Goal: Transaction & Acquisition: Subscribe to service/newsletter

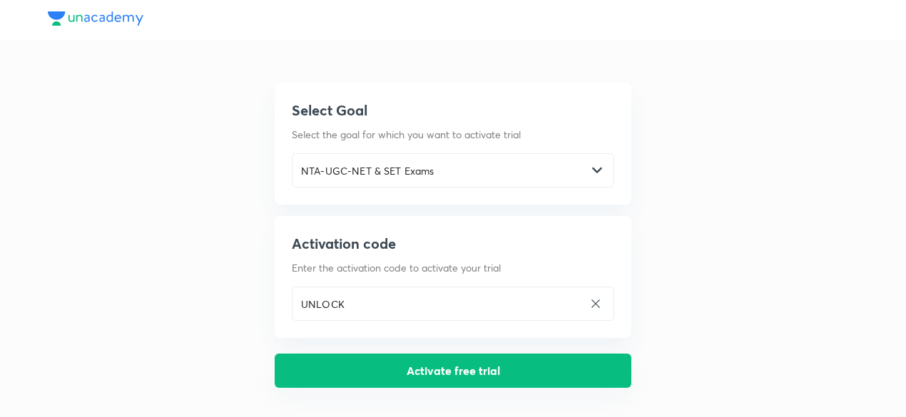
click at [443, 373] on button "Activate free trial" at bounding box center [453, 371] width 357 height 34
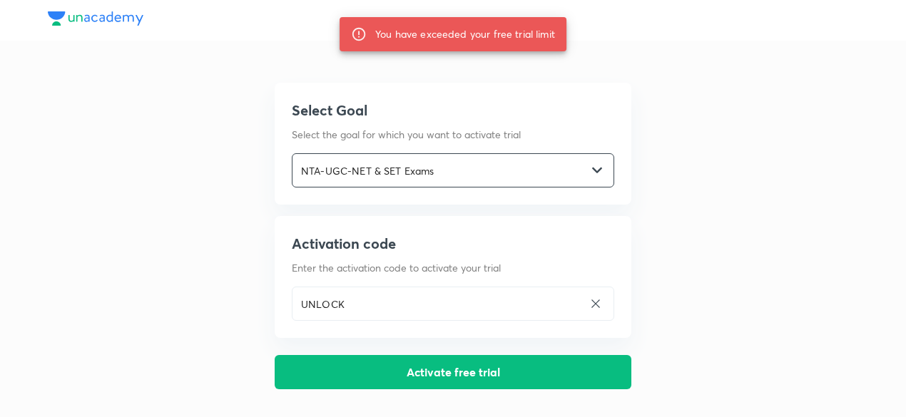
click at [407, 175] on input "NTA-UGC-NET & SET Exams" at bounding box center [440, 170] width 294 height 29
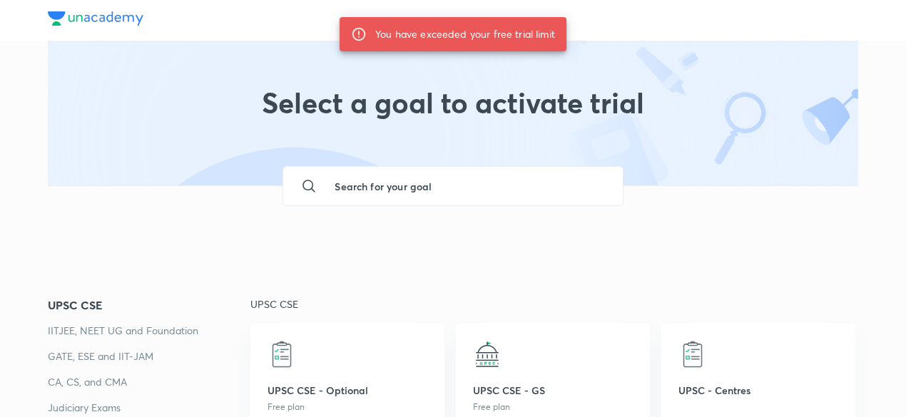
scroll to position [116, 0]
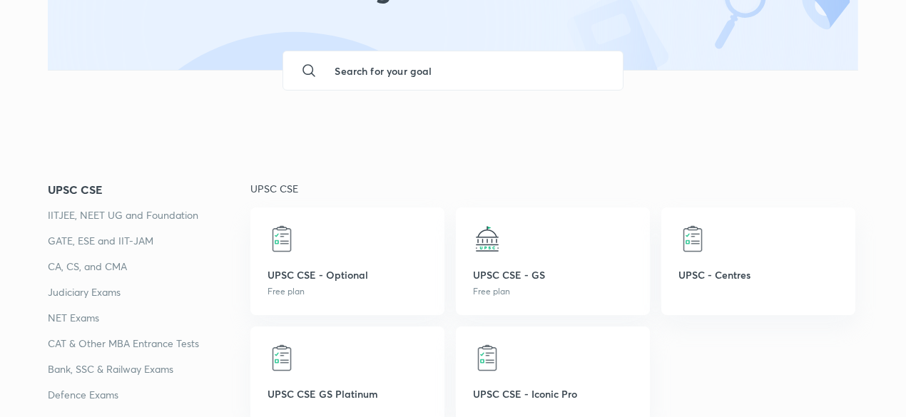
click at [108, 243] on p "GATE, ESE and IIT-JAM" at bounding box center [149, 241] width 203 height 17
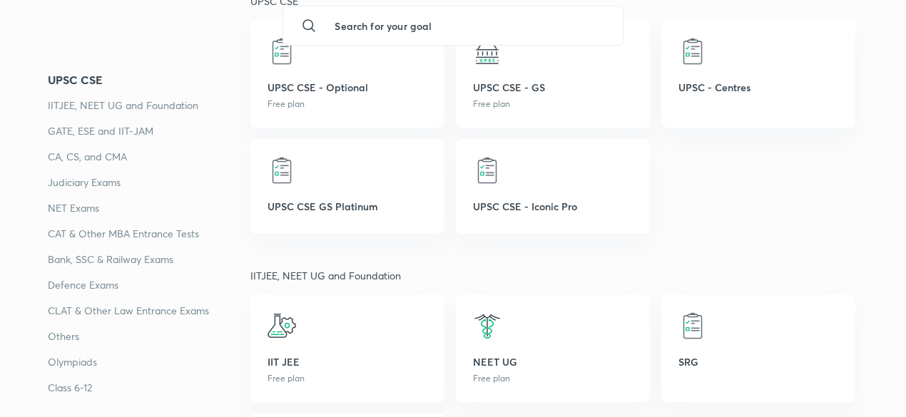
scroll to position [346, 0]
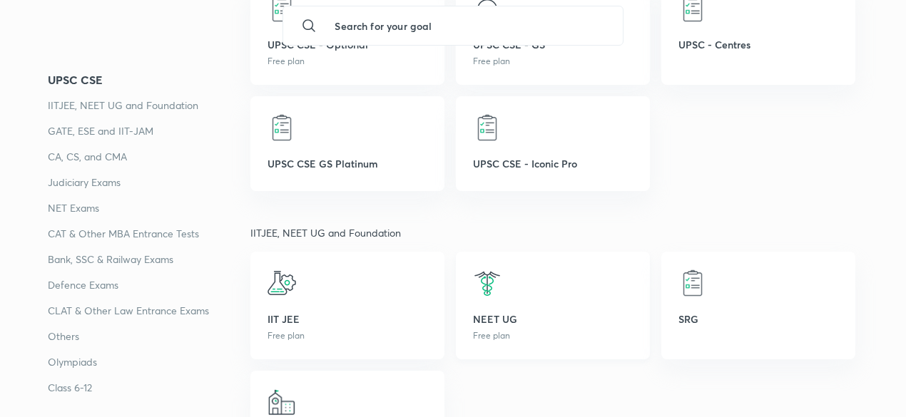
click at [509, 293] on div at bounding box center [553, 283] width 160 height 29
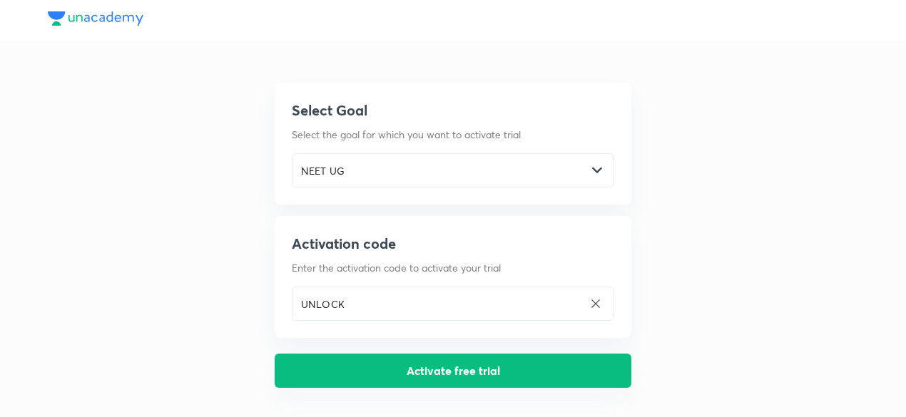
click at [430, 372] on button "Activate free trial" at bounding box center [453, 371] width 357 height 34
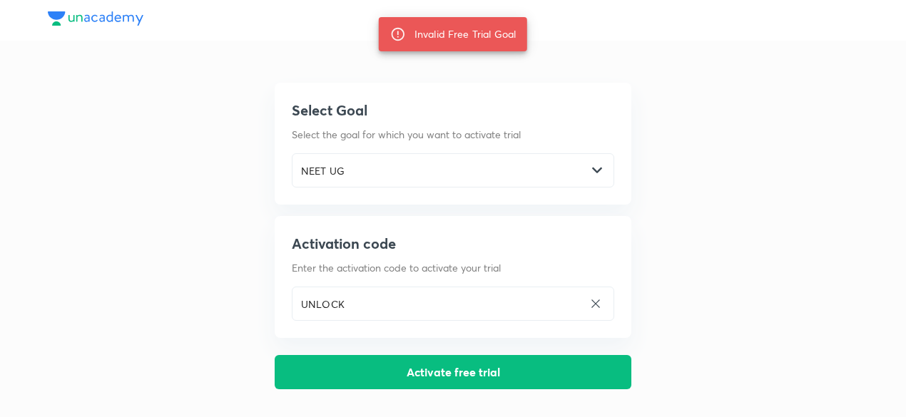
click at [108, 14] on img at bounding box center [96, 18] width 96 height 14
